Goal: Task Accomplishment & Management: Use online tool/utility

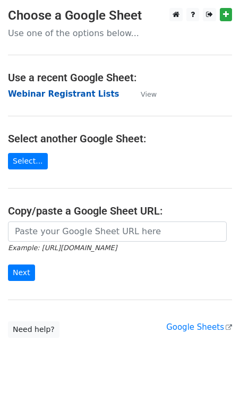
click at [47, 97] on strong "Webinar Registrant Lists" at bounding box center [64, 94] width 112 height 10
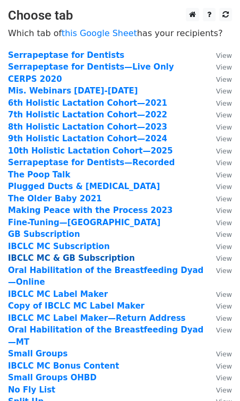
click at [63, 257] on strong "IBCLC MC & GB Subscription" at bounding box center [71, 258] width 127 height 10
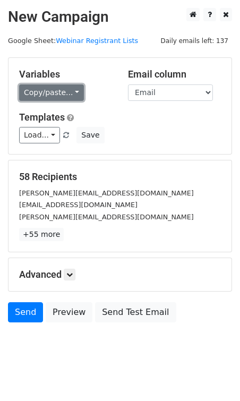
click at [44, 93] on link "Copy/paste..." at bounding box center [51, 92] width 65 height 16
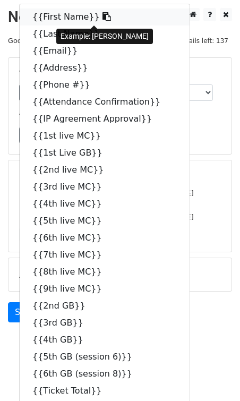
click at [64, 21] on link "{{First Name}}" at bounding box center [105, 17] width 170 height 17
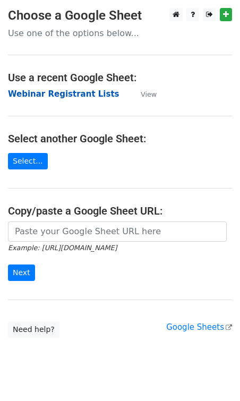
click at [41, 94] on strong "Webinar Registrant Lists" at bounding box center [64, 94] width 112 height 10
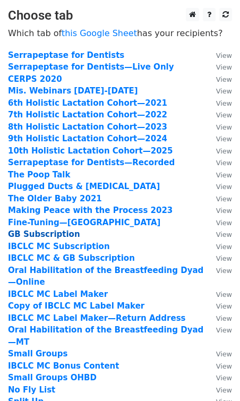
click at [54, 234] on strong "GB Subscription" at bounding box center [44, 235] width 72 height 10
